Goal: Book appointment/travel/reservation

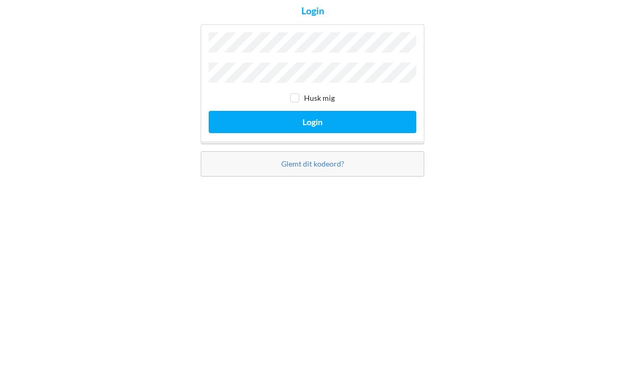
click at [343, 207] on button "Login" at bounding box center [313, 218] width 208 height 22
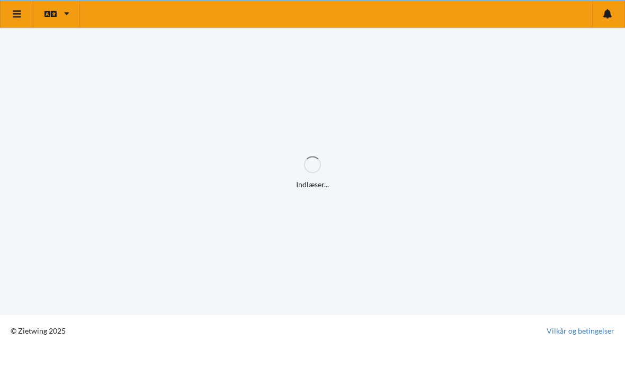
scroll to position [7, 0]
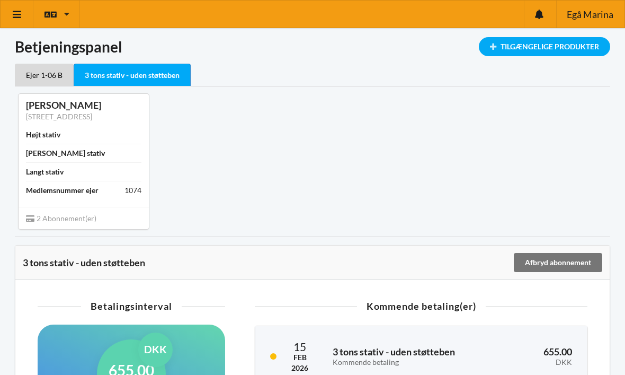
click at [535, 41] on div "Tilgængelige Produkter" at bounding box center [544, 46] width 131 height 19
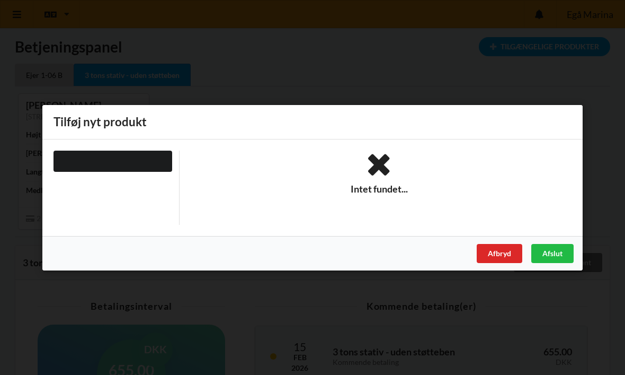
click at [464, 68] on div "Er du sikker på du vil logge ud? Nej Ja Vilkår og betingelser Brugerbetingelser…" at bounding box center [312, 187] width 625 height 375
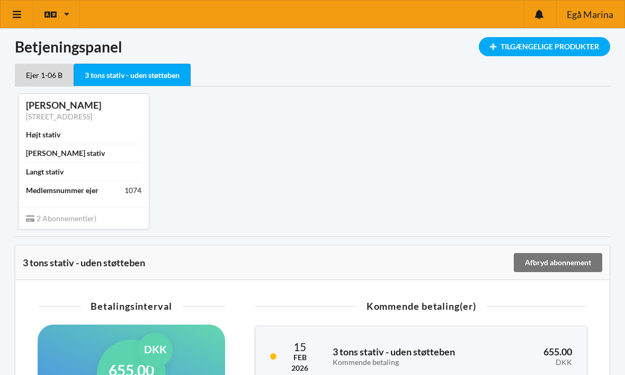
click at [17, 17] on icon at bounding box center [17, 15] width 11 height 10
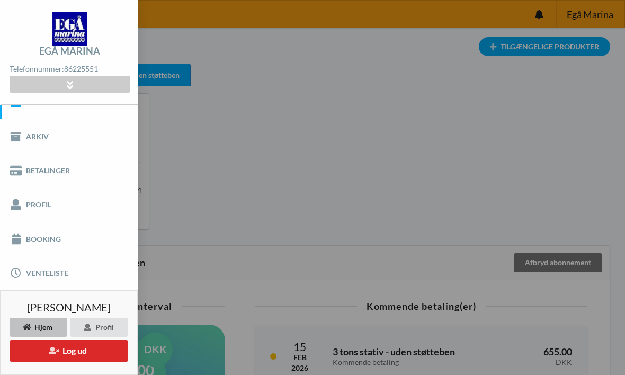
scroll to position [19, 0]
click at [65, 232] on link "Booking" at bounding box center [69, 239] width 138 height 34
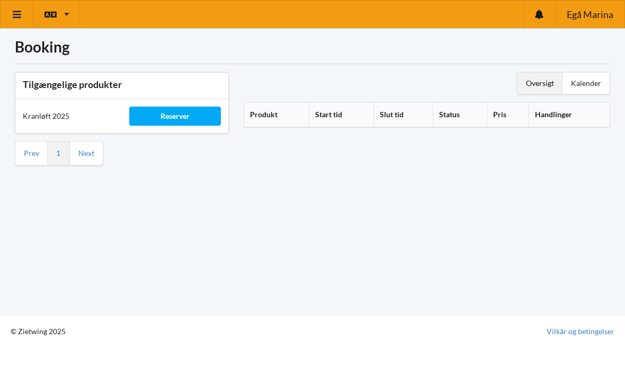
click at [189, 112] on div "Reserver" at bounding box center [175, 115] width 92 height 19
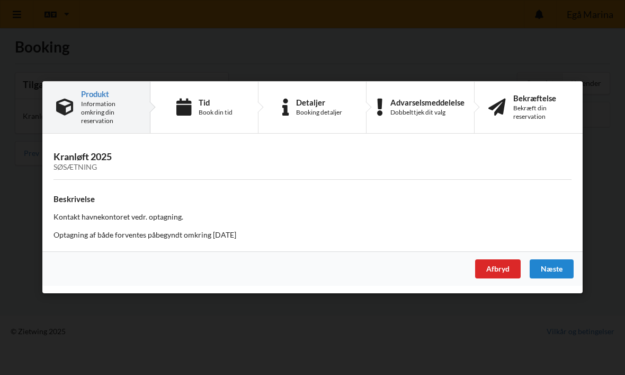
click at [210, 101] on div "Tid" at bounding box center [216, 102] width 34 height 8
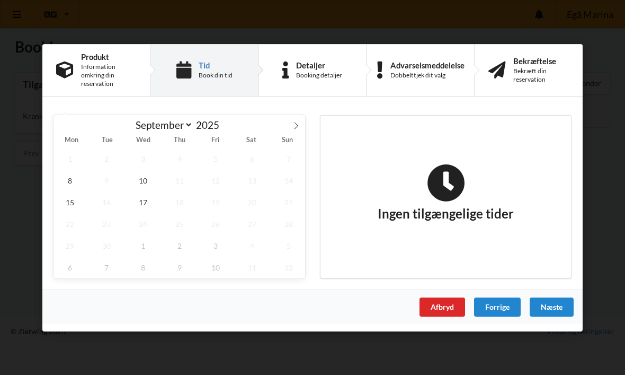
click at [119, 69] on div "Information omkring din reservation" at bounding box center [108, 75] width 55 height 25
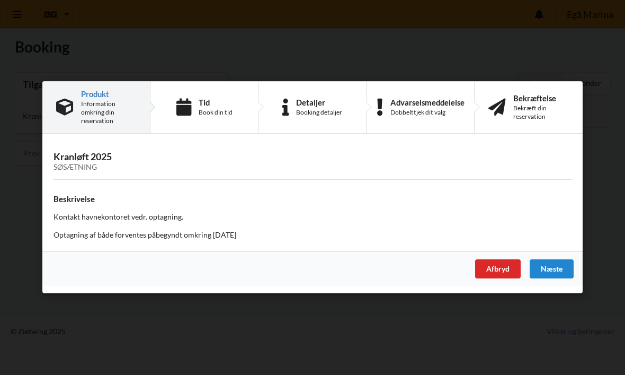
click at [201, 100] on div "Tid" at bounding box center [216, 102] width 34 height 8
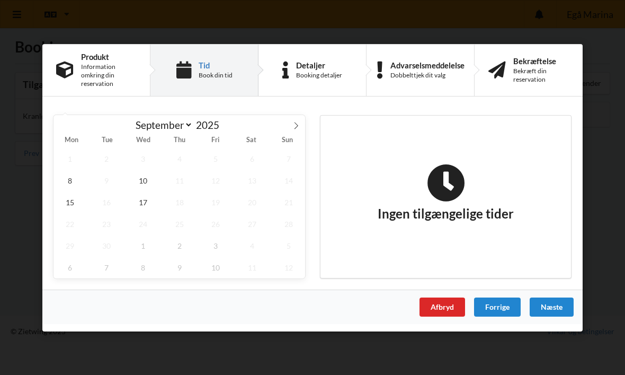
click at [314, 68] on div "Detaljer" at bounding box center [319, 64] width 46 height 8
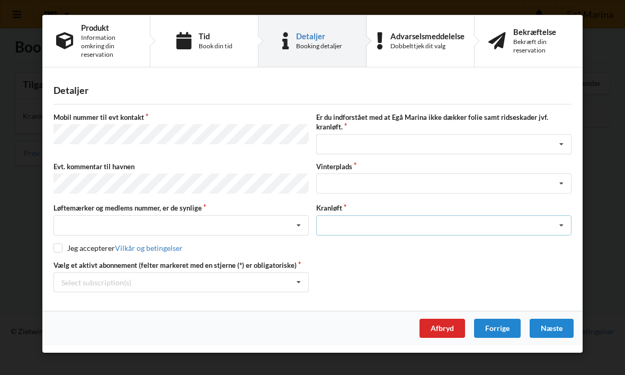
click at [562, 219] on icon at bounding box center [562, 226] width 16 height 20
click at [563, 221] on icon at bounding box center [562, 226] width 16 height 20
click at [503, 239] on div "Optagning" at bounding box center [444, 245] width 254 height 20
click at [227, 41] on div "Tid Book din tid" at bounding box center [216, 41] width 34 height 19
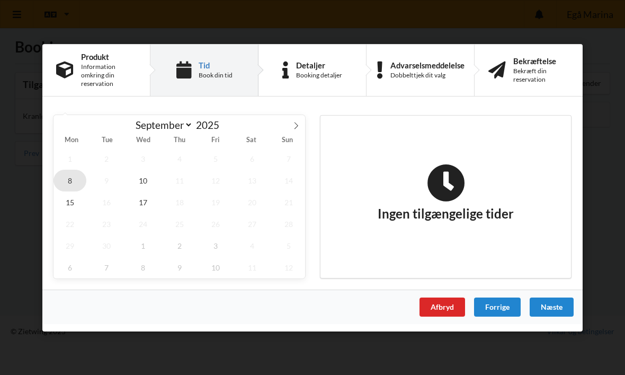
click at [74, 174] on span "8" at bounding box center [70, 180] width 33 height 22
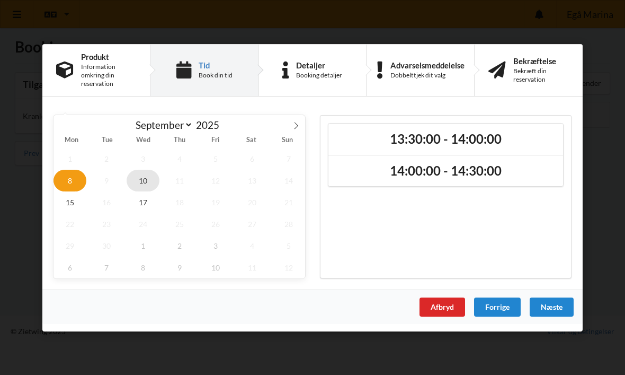
click at [145, 175] on span "10" at bounding box center [143, 180] width 33 height 22
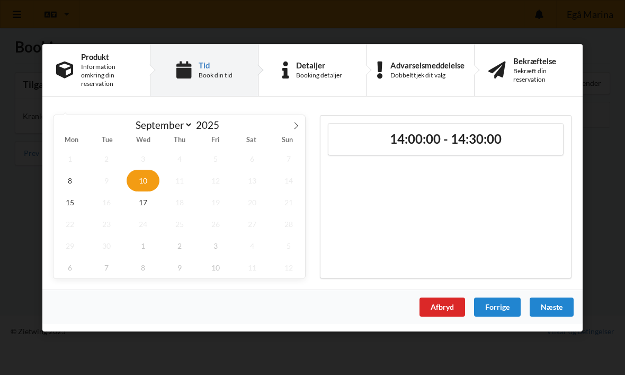
click at [476, 128] on div "14:00:00 - 14:30:00" at bounding box center [445, 138] width 235 height 31
click at [556, 304] on div "Næste" at bounding box center [552, 306] width 44 height 19
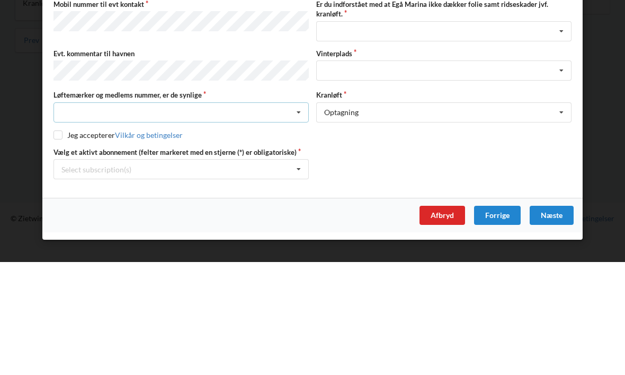
click at [301, 216] on icon at bounding box center [299, 226] width 16 height 20
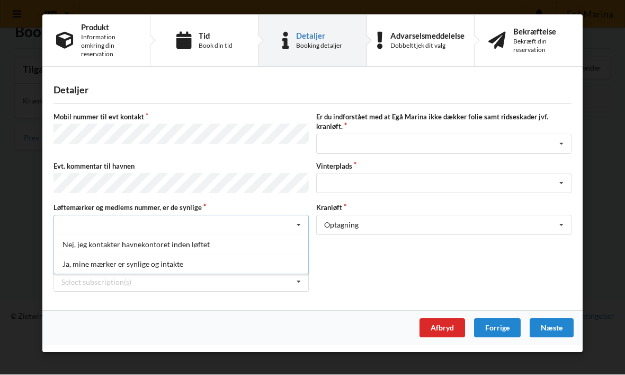
click at [191, 255] on div "Ja, mine mærker er synlige og intakte" at bounding box center [181, 264] width 254 height 20
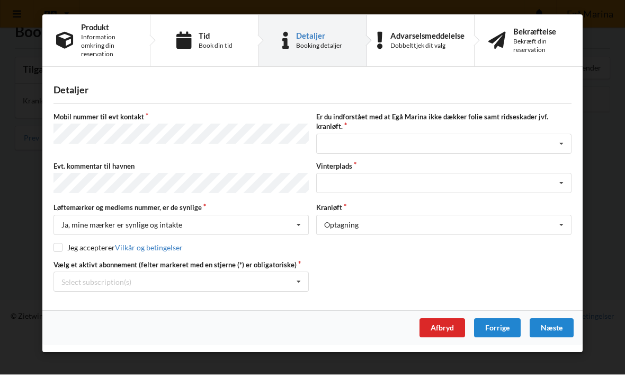
click at [65, 243] on label "Jeg accepterer Vilkår og betingelser" at bounding box center [118, 247] width 129 height 9
click at [61, 238] on div "Mobil nummer til evt kontakt Er du indforstået med at Egå Marina ikke dækker fo…" at bounding box center [313, 202] width 518 height 180
click at [58, 236] on div "Mobil nummer til evt kontakt Er du indforstået med at Egå Marina ikke dækker fo…" at bounding box center [313, 202] width 518 height 180
click at [51, 242] on div "Detaljer [PERSON_NAME] nummer til evt kontakt Er du indforstået med at Egå Mari…" at bounding box center [312, 193] width 540 height 236
click at [57, 243] on input "checkbox" at bounding box center [58, 247] width 9 height 9
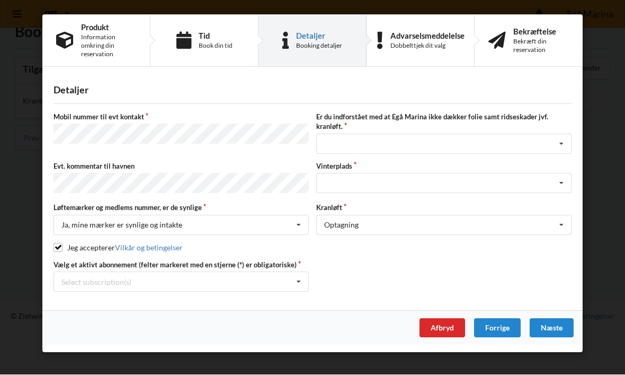
click at [59, 244] on input "checkbox" at bounding box center [58, 247] width 9 height 9
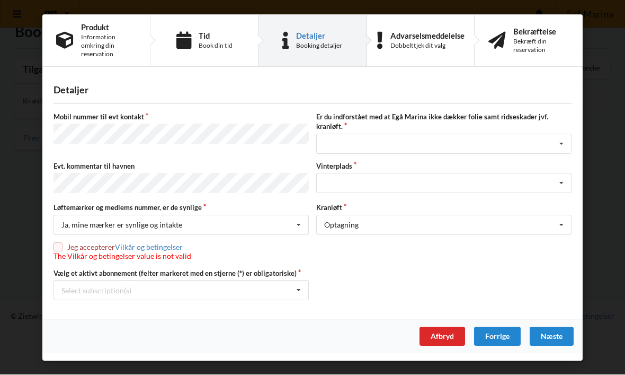
click at [57, 236] on div "Mobil nummer til evt kontakt Er du indforstået med at Egå Marina ikke dækker fo…" at bounding box center [313, 206] width 518 height 188
click at [59, 243] on input "checkbox" at bounding box center [58, 247] width 9 height 9
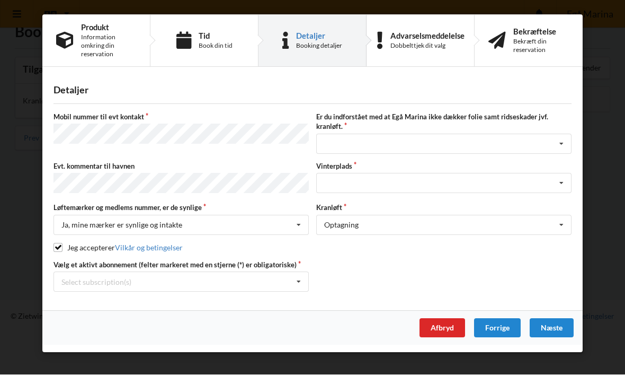
click at [58, 243] on input "checkbox" at bounding box center [58, 247] width 9 height 9
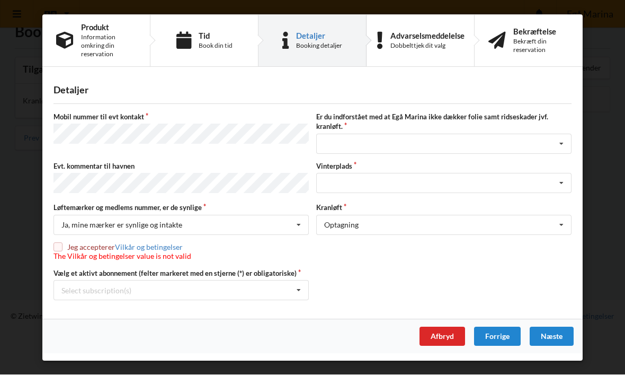
click at [59, 243] on input "checkbox" at bounding box center [58, 247] width 9 height 9
checkbox input "true"
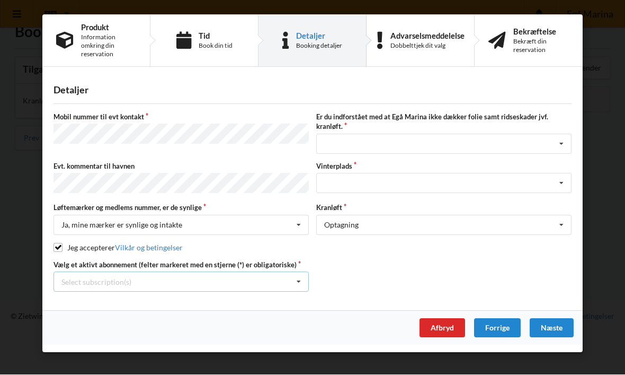
click at [297, 273] on icon at bounding box center [299, 282] width 16 height 20
click at [110, 291] on div "* Ejer 1-06 B" at bounding box center [181, 301] width 254 height 20
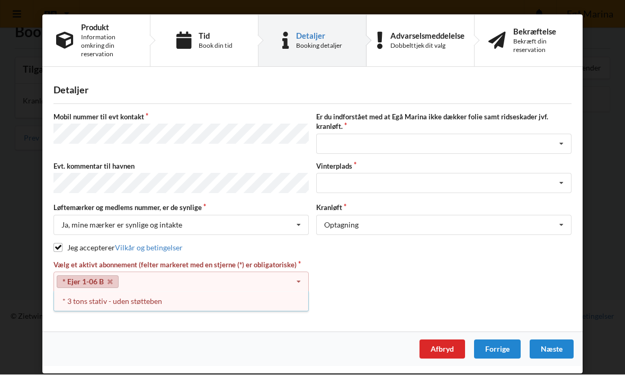
click at [298, 274] on icon at bounding box center [299, 282] width 16 height 20
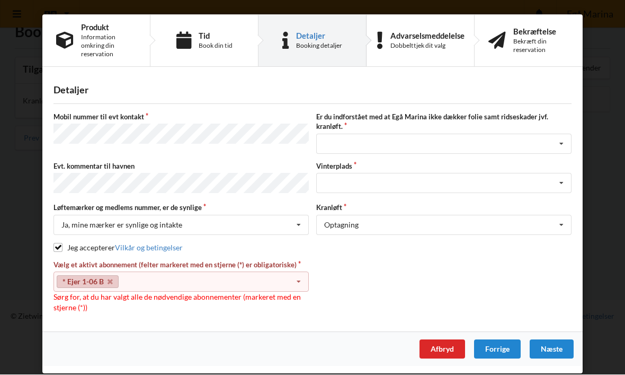
click at [300, 273] on icon at bounding box center [299, 282] width 16 height 20
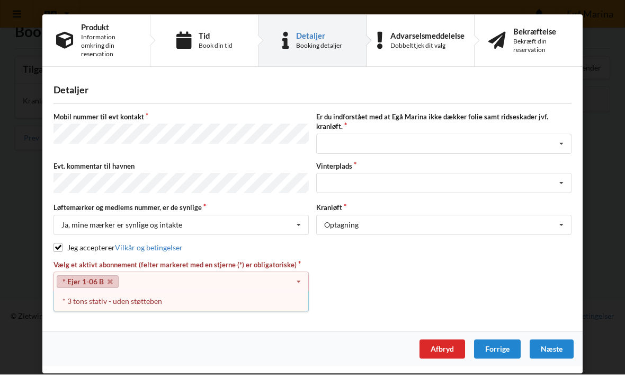
click at [205, 298] on div "* 3 tons stativ - uden støtteben" at bounding box center [181, 301] width 254 height 20
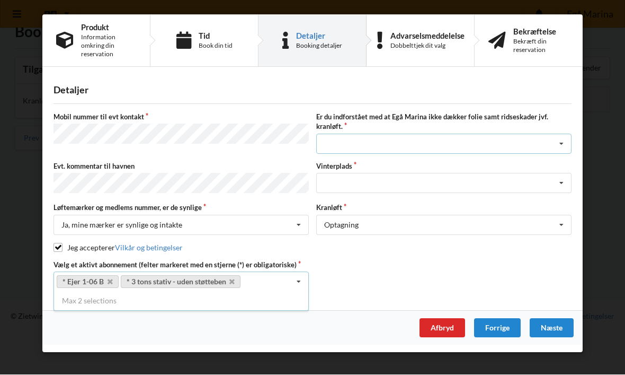
click at [563, 138] on icon at bounding box center [562, 145] width 16 height 20
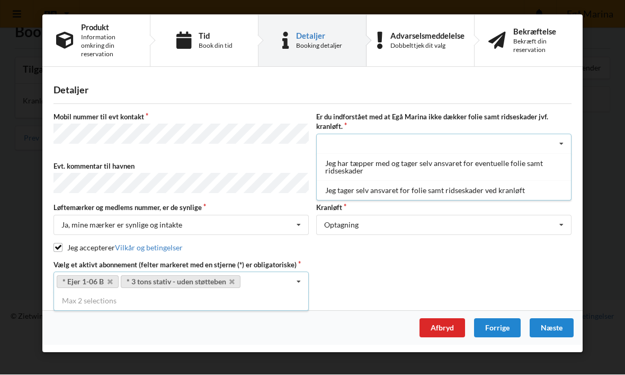
click at [503, 184] on div "Jeg tager selv ansvaret for folie samt ridseskader ved kranløft" at bounding box center [444, 191] width 254 height 20
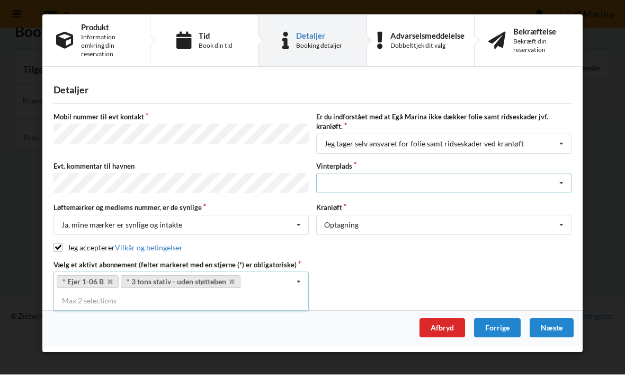
click at [559, 180] on icon at bounding box center [562, 184] width 16 height 20
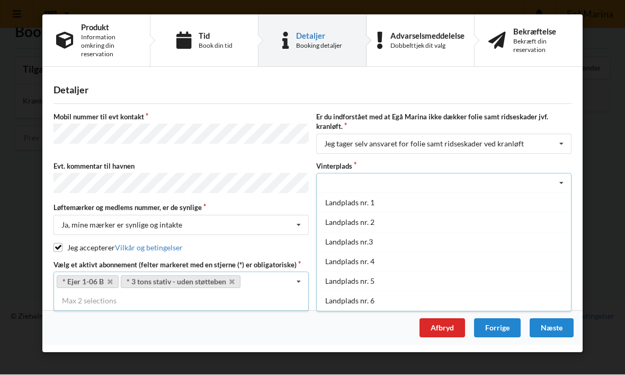
click at [498, 198] on div "Landplads nr. 1" at bounding box center [444, 203] width 254 height 20
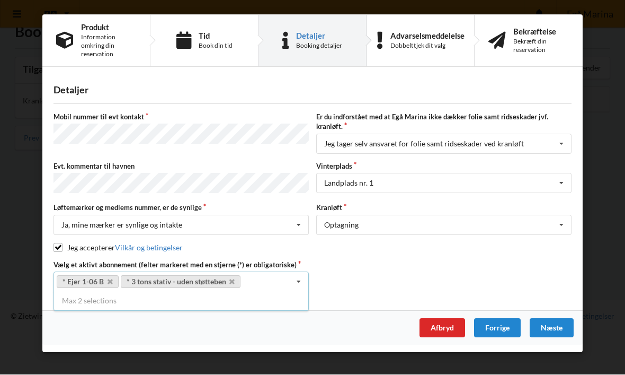
click at [553, 319] on div "Næste" at bounding box center [552, 327] width 44 height 19
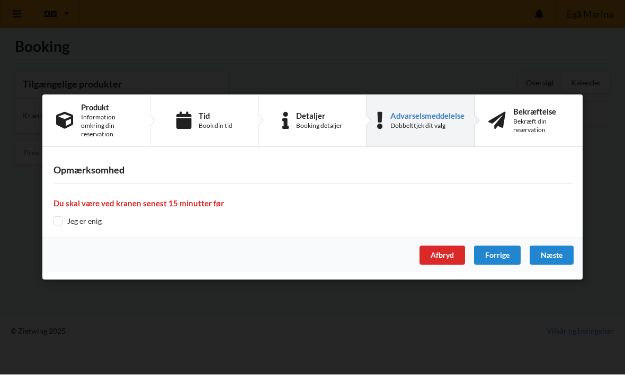
scroll to position [7, 0]
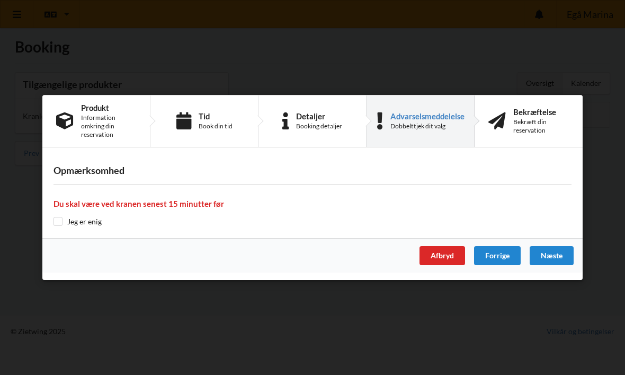
click at [56, 218] on input "checkbox" at bounding box center [58, 221] width 9 height 9
checkbox input "true"
click at [554, 251] on div "Næste" at bounding box center [552, 255] width 44 height 19
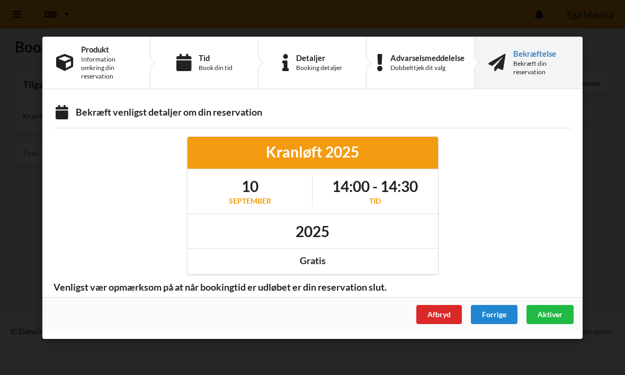
click at [550, 308] on div "Aktiver" at bounding box center [550, 313] width 47 height 19
